Goal: Find specific page/section: Find specific page/section

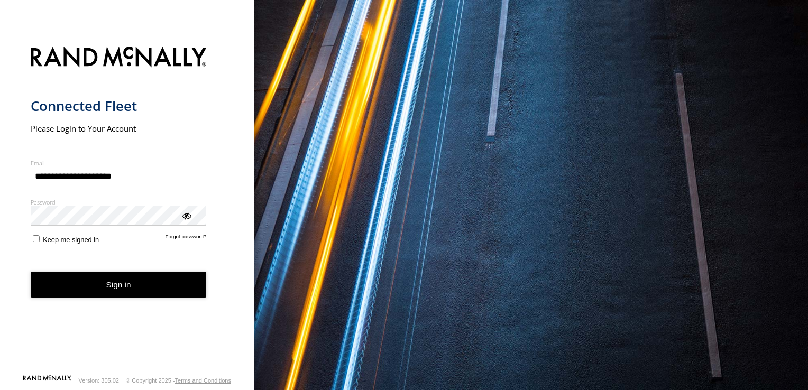
click at [140, 294] on button "Sign in" at bounding box center [119, 285] width 176 height 26
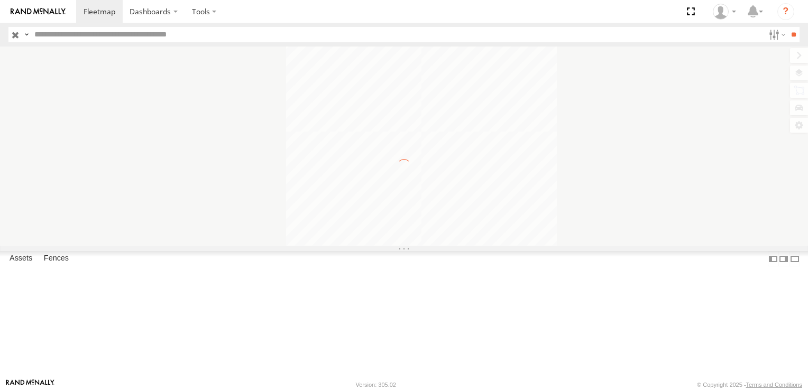
click at [0, 0] on span "B-24" at bounding box center [0, 0] width 0 height 0
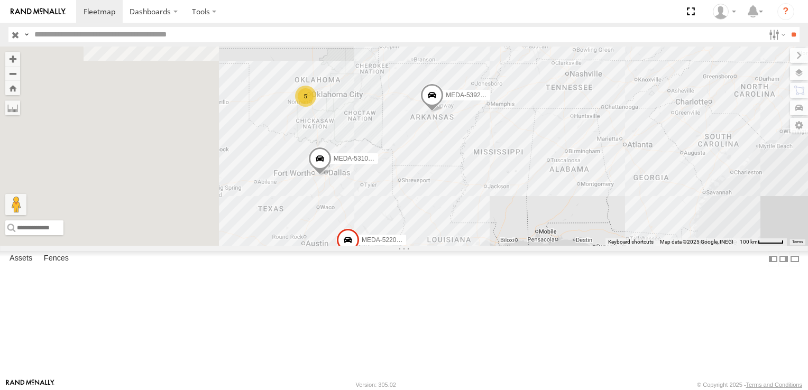
drag, startPoint x: 377, startPoint y: 206, endPoint x: 474, endPoint y: 261, distance: 111.8
click at [474, 246] on div "MEDA-522002-Roll R-467762-Swing 5 MEDA-539281-Roll MEDA-531023-Roll" at bounding box center [404, 146] width 808 height 199
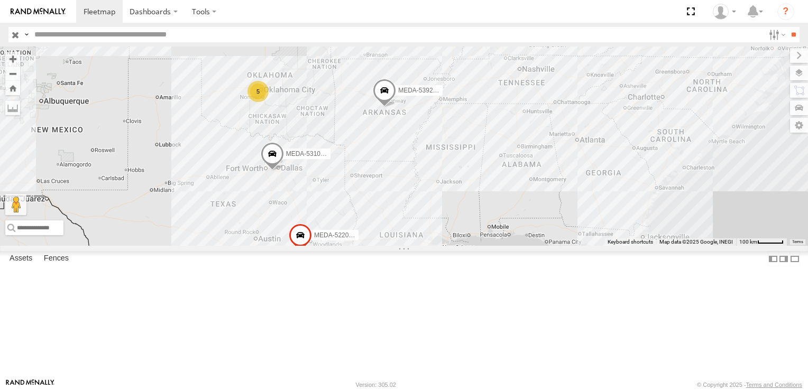
drag, startPoint x: 571, startPoint y: 224, endPoint x: 523, endPoint y: 217, distance: 48.6
click at [522, 217] on div "MEDA-522002-Roll R-467762-Swing 5 MEDA-539281-Roll MEDA-531023-Roll" at bounding box center [404, 146] width 808 height 199
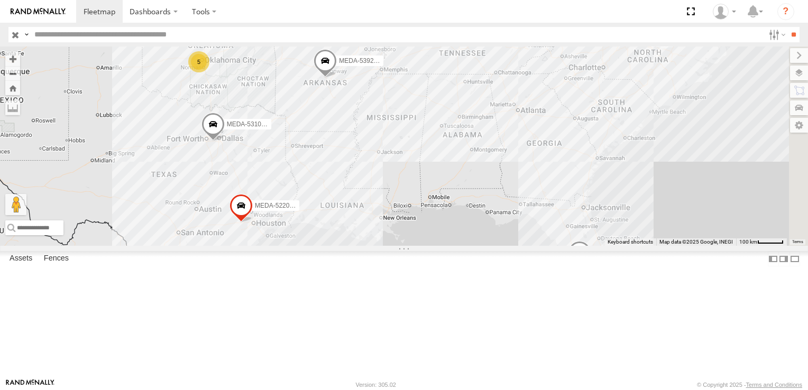
drag, startPoint x: 615, startPoint y: 266, endPoint x: 550, endPoint y: 235, distance: 71.7
click at [550, 235] on div "MEDA-522002-Roll R-467762-Swing 5 MEDA-539281-Roll MEDA-531023-Roll" at bounding box center [404, 146] width 808 height 199
click at [587, 269] on span at bounding box center [575, 254] width 23 height 29
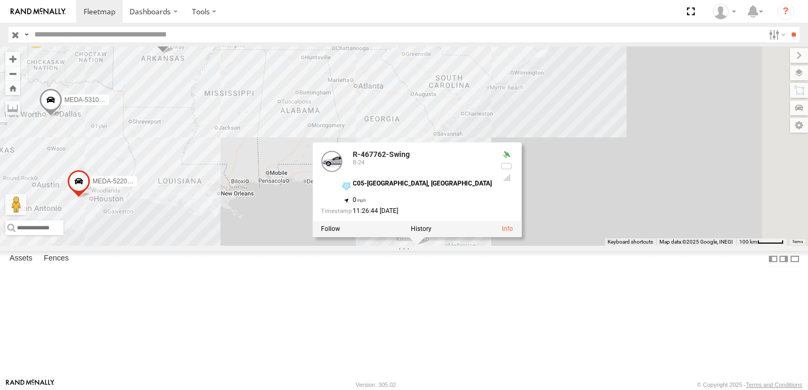
drag, startPoint x: 745, startPoint y: 352, endPoint x: 550, endPoint y: 319, distance: 197.5
click at [551, 246] on div "MEDA-522002-Roll R-467762-Swing 5 MEDA-539281-Roll MEDA-531023-Roll R-467762-Sw…" at bounding box center [404, 146] width 808 height 199
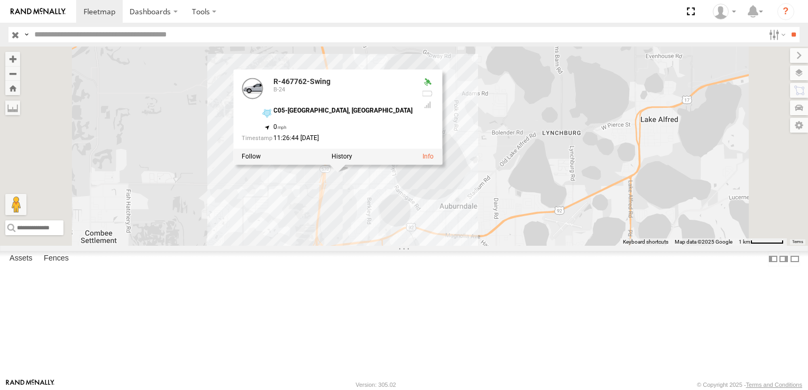
drag, startPoint x: 463, startPoint y: 168, endPoint x: 490, endPoint y: 269, distance: 104.7
click at [490, 246] on div "MEDA-522002-Roll R-467762-Swing MEDA-539281-Roll MEDA-531023-Roll R-467762-Swin…" at bounding box center [404, 146] width 808 height 199
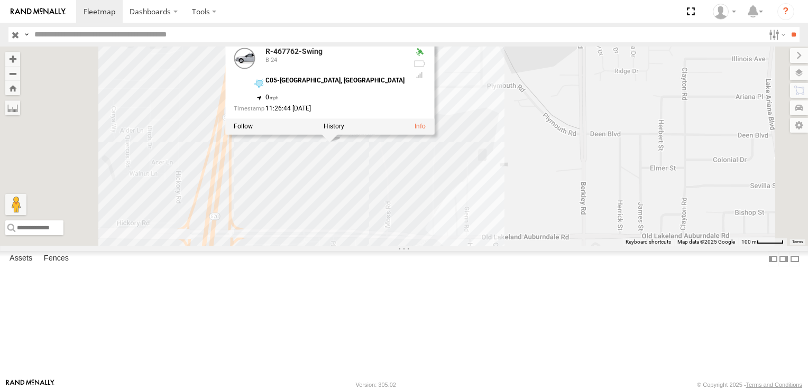
drag, startPoint x: 467, startPoint y: 225, endPoint x: 529, endPoint y: 351, distance: 140.3
click at [528, 246] on div "MEDA-522002-Roll R-467762-Swing MEDA-539281-Roll MEDA-531023-Roll R-467762-Swin…" at bounding box center [404, 146] width 808 height 199
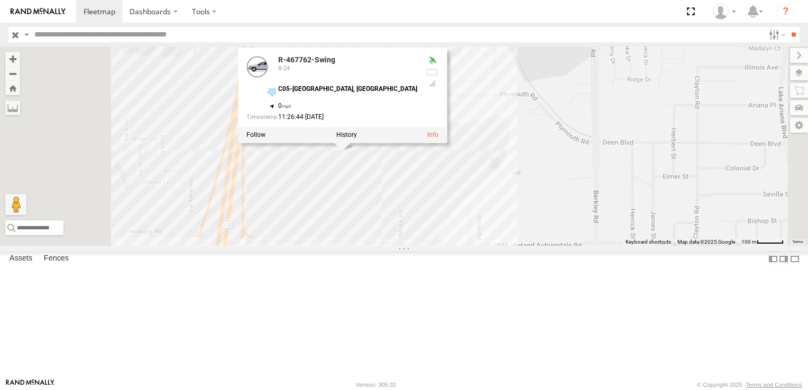
drag, startPoint x: 599, startPoint y: 282, endPoint x: 593, endPoint y: 259, distance: 23.6
click at [593, 246] on div "MEDA-522002-Roll R-467762-Swing MEDA-539281-Roll MEDA-531023-Roll R-467762-Swin…" at bounding box center [404, 146] width 808 height 199
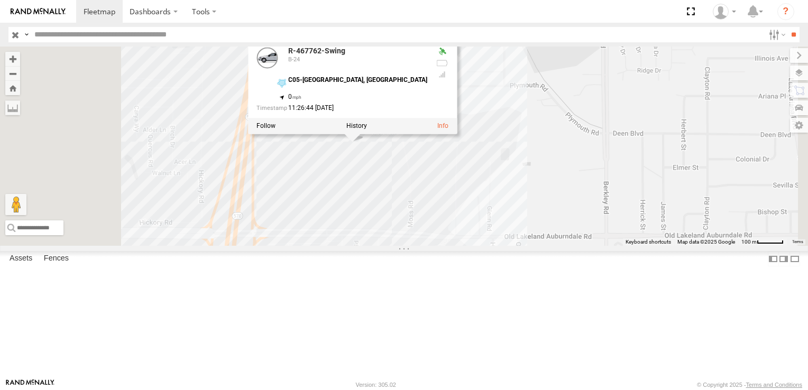
drag, startPoint x: 572, startPoint y: 261, endPoint x: 584, endPoint y: 252, distance: 14.3
click at [584, 246] on div "MEDA-522002-Roll R-467762-Swing MEDA-539281-Roll MEDA-531023-Roll R-467762-Swin…" at bounding box center [404, 146] width 808 height 199
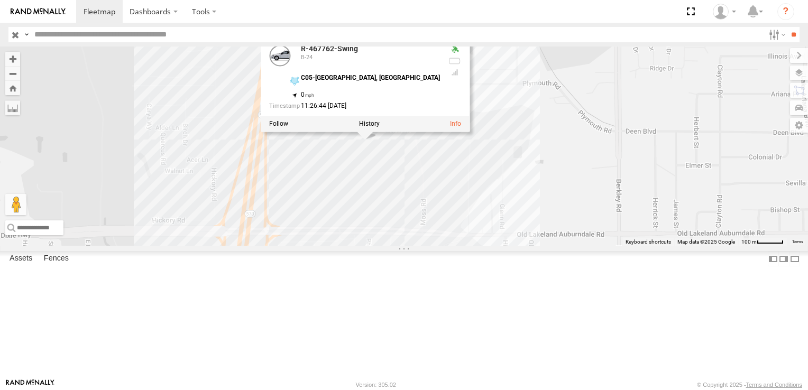
click at [610, 246] on div "MEDA-522002-Roll R-467762-Swing MEDA-539281-Roll MEDA-531023-Roll R-467762-Swin…" at bounding box center [404, 146] width 808 height 199
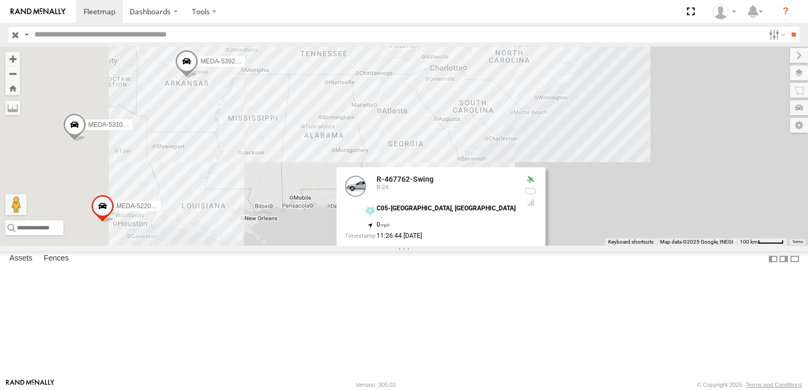
drag, startPoint x: 392, startPoint y: 297, endPoint x: 554, endPoint y: 331, distance: 166.6
click at [582, 246] on div "MEDA-522002-Roll R-467762-Swing MEDA-539281-Roll MEDA-531023-Roll R-467762-Swin…" at bounding box center [404, 146] width 808 height 199
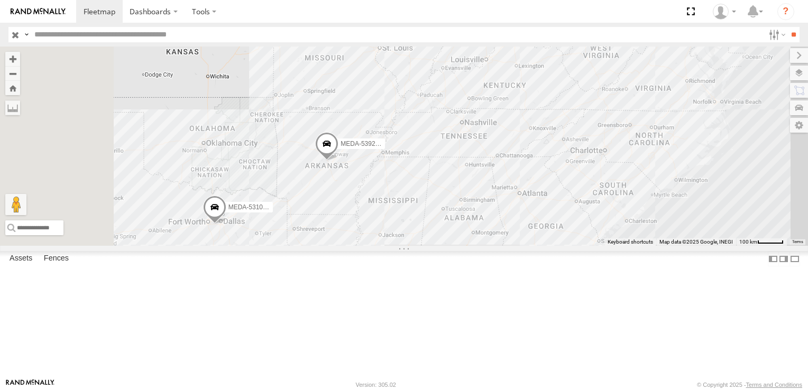
drag, startPoint x: 497, startPoint y: 282, endPoint x: 532, endPoint y: 312, distance: 46.1
click at [532, 246] on div "MEDA-522002-Roll R-467762-Swing MEDA-539281-Roll MEDA-531023-Roll R-467762-Swin…" at bounding box center [404, 146] width 808 height 199
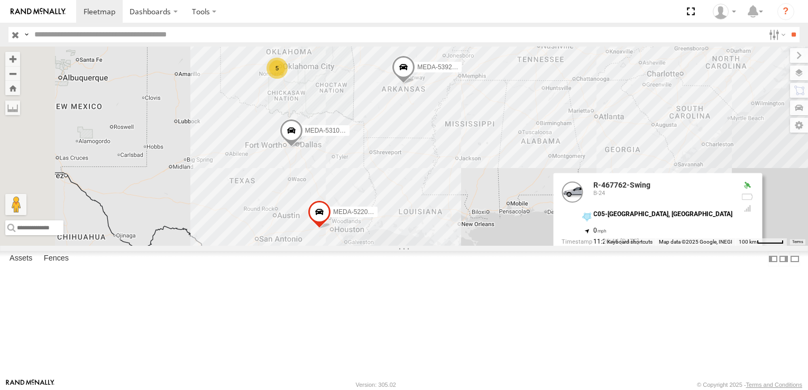
drag, startPoint x: 448, startPoint y: 247, endPoint x: 480, endPoint y: 204, distance: 54.1
click at [480, 204] on div "MEDA-522002-Roll R-467762-Swing MEDA-539281-Roll MEDA-531023-Roll R-467762-Swin…" at bounding box center [404, 146] width 808 height 199
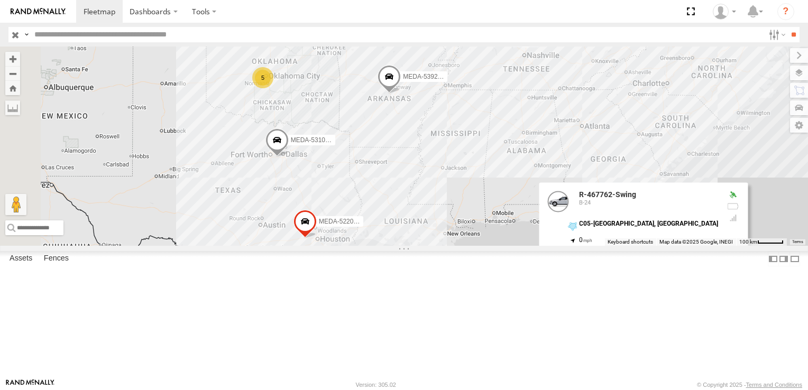
drag, startPoint x: 482, startPoint y: 199, endPoint x: 467, endPoint y: 209, distance: 18.3
click at [467, 209] on div "MEDA-522002-Roll R-467762-Swing MEDA-539281-Roll MEDA-531023-Roll R-467762-Swin…" at bounding box center [404, 146] width 808 height 199
click at [765, 43] on header "Search Query Asset ID Asset Label Registration Manufacturer Model VIN Job ID" at bounding box center [404, 35] width 808 height 24
click at [767, 37] on label at bounding box center [776, 34] width 23 height 15
click at [0, 0] on span "B-06" at bounding box center [0, 0] width 0 height 0
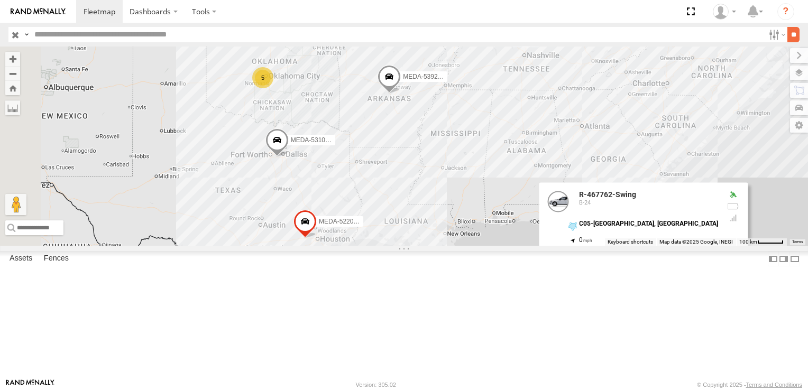
click at [788, 35] on input "**" at bounding box center [794, 34] width 12 height 15
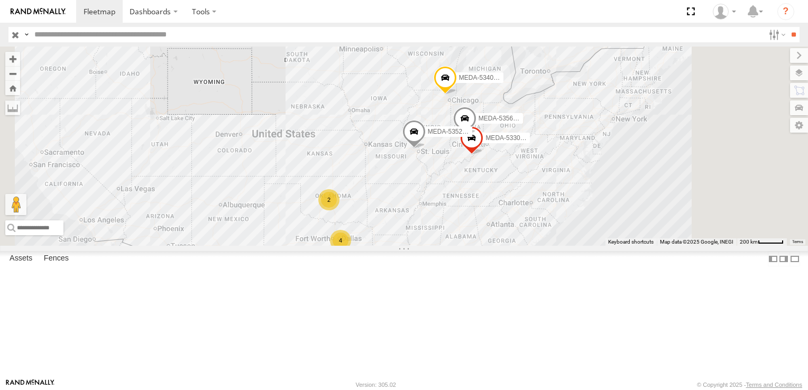
drag, startPoint x: 419, startPoint y: 169, endPoint x: 414, endPoint y: 191, distance: 22.7
click at [414, 191] on div "MEDA-535204-Roll MEDA-533002-Swing 4 2 MEDA-534031-Roll MEDA-535607-Swing" at bounding box center [404, 146] width 808 height 199
click at [0, 0] on span "B-06" at bounding box center [0, 0] width 0 height 0
drag, startPoint x: 663, startPoint y: 29, endPoint x: 664, endPoint y: 21, distance: 8.0
click at [664, 29] on input "text" at bounding box center [397, 34] width 734 height 15
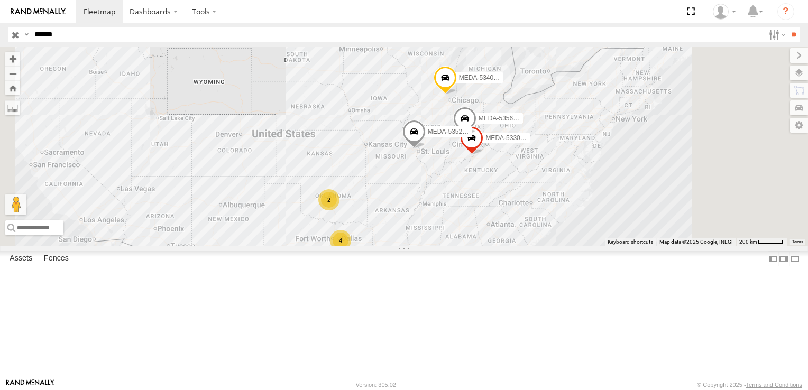
click at [788, 27] on input "**" at bounding box center [794, 34] width 12 height 15
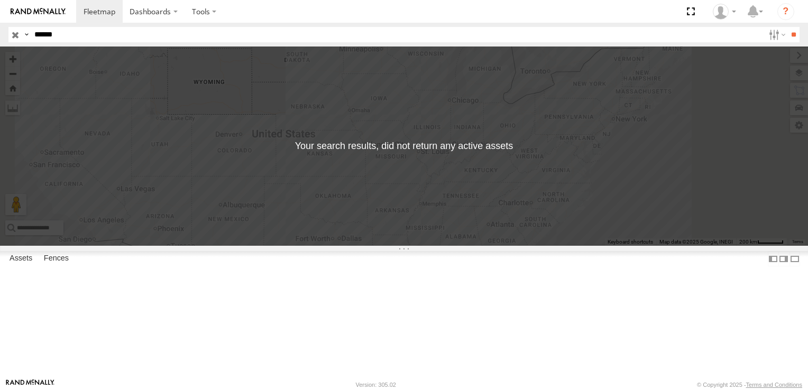
click at [141, 31] on input "******" at bounding box center [397, 34] width 734 height 15
type input "******"
click at [788, 27] on input "**" at bounding box center [794, 34] width 12 height 15
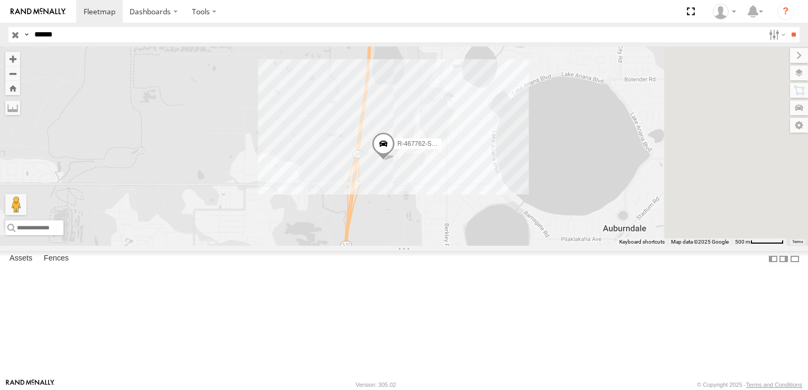
drag, startPoint x: 483, startPoint y: 279, endPoint x: 469, endPoint y: 289, distance: 17.2
click at [469, 246] on div "R-467762-Swing" at bounding box center [404, 146] width 808 height 199
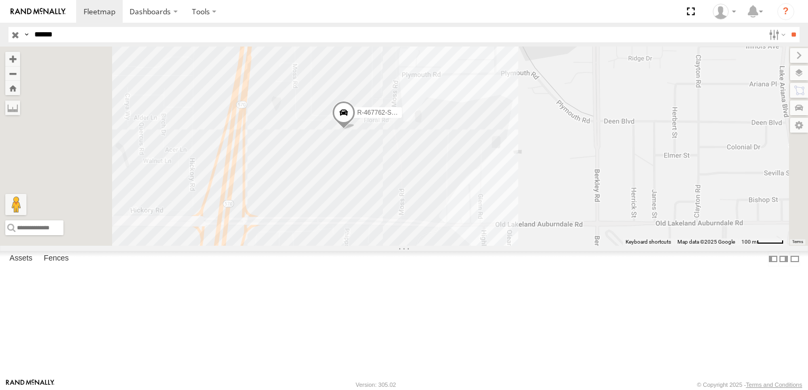
drag, startPoint x: 529, startPoint y: 234, endPoint x: 590, endPoint y: 284, distance: 79.0
click at [590, 246] on div "R-467762-Swing" at bounding box center [404, 146] width 808 height 199
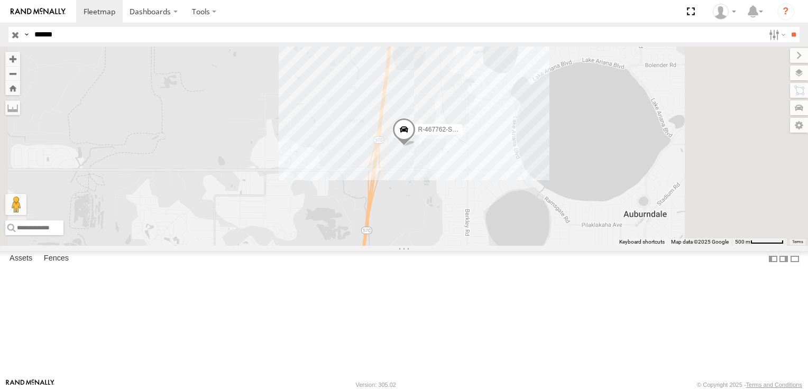
click at [16, 33] on input "button" at bounding box center [15, 34] width 14 height 15
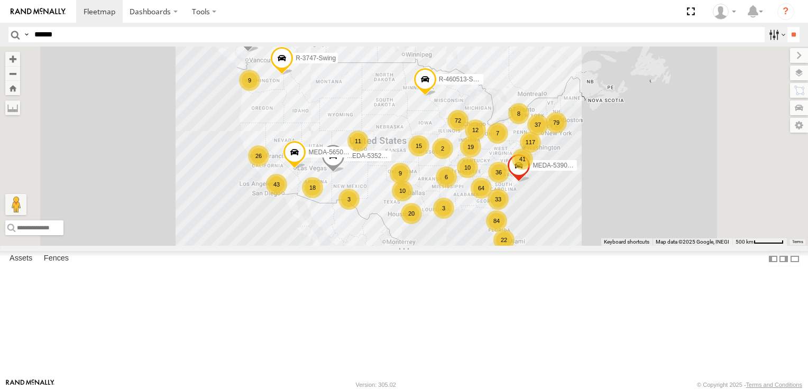
click at [770, 34] on label at bounding box center [776, 34] width 23 height 15
click at [0, 0] on span "B-06" at bounding box center [0, 0] width 0 height 0
click at [788, 30] on input "**" at bounding box center [794, 34] width 12 height 15
